Goal: Task Accomplishment & Management: Manage account settings

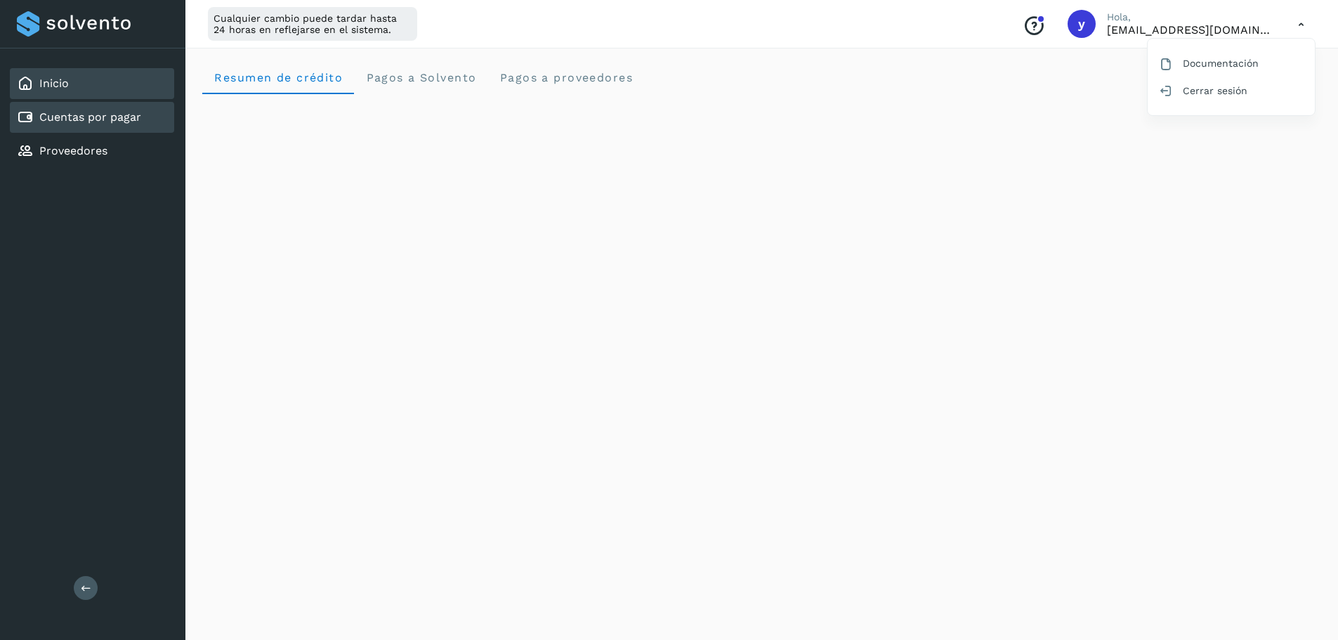
click at [74, 105] on div "Cuentas por pagar" at bounding box center [92, 117] width 164 height 31
